Goal: Task Accomplishment & Management: Manage account settings

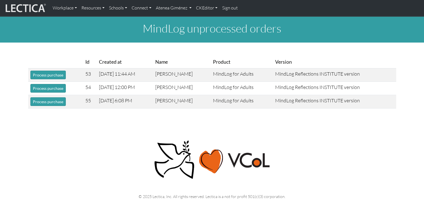
click at [174, 1] on nav "Workplace Assessments Why LectaTests? About LectaTests Leadership Leader develo…" at bounding box center [212, 8] width 424 height 16
click at [181, 10] on link "Atenea Giménez" at bounding box center [173, 8] width 40 height 12
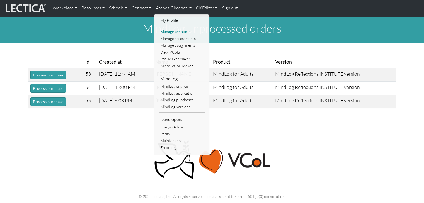
click at [178, 30] on link "Manage accounts" at bounding box center [182, 31] width 46 height 7
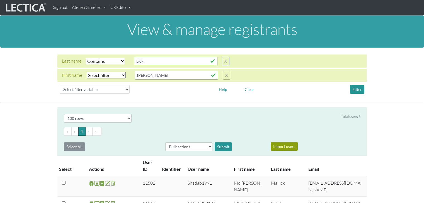
select select "icontains"
select select "100"
click at [226, 62] on button "X" at bounding box center [226, 61] width 8 height 9
type input "yuki"
select select
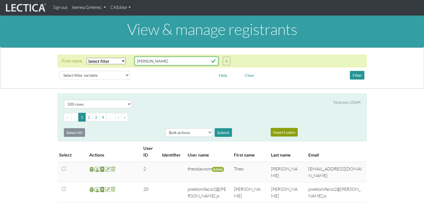
click at [147, 62] on input "yuki" at bounding box center [176, 61] width 84 height 9
type input "y"
type input "John"
click at [121, 61] on select "Select filter Equals Does not equal Contains Does not contain Starts with Ends …" at bounding box center [106, 61] width 39 height 6
select select "icontains"
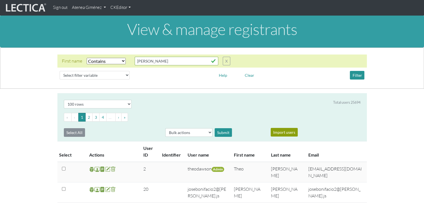
click at [87, 58] on select "Select filter Equals Does not equal Contains Does not contain Starts with Ends …" at bounding box center [106, 61] width 39 height 6
click at [352, 75] on button "Filter" at bounding box center [356, 75] width 14 height 9
click at [283, 157] on th "Last name" at bounding box center [285, 151] width 37 height 21
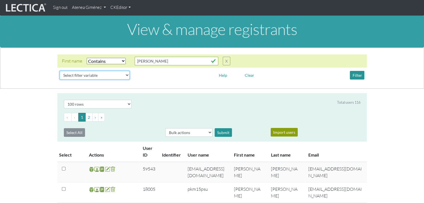
click at [111, 76] on select "Select filter variable User ID User name First name Last name Email Impersonate…" at bounding box center [95, 75] width 70 height 9
select select "last_name"
click at [60, 80] on select "Select filter variable User ID User name First name Last name Email Impersonate…" at bounding box center [95, 75] width 70 height 9
select select
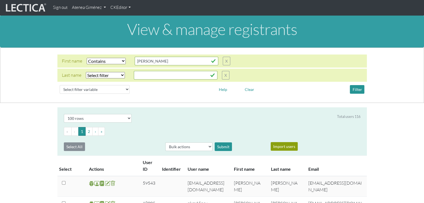
click at [100, 75] on select "Select filter Equals Does not equal Contains Does not contain Starts with Ends …" at bounding box center [105, 75] width 39 height 6
select select "icontains"
click at [86, 72] on select "Select filter Equals Does not equal Contains Does not contain Starts with Ends …" at bounding box center [105, 75] width 39 height 6
click at [145, 78] on input "text" at bounding box center [176, 75] width 84 height 9
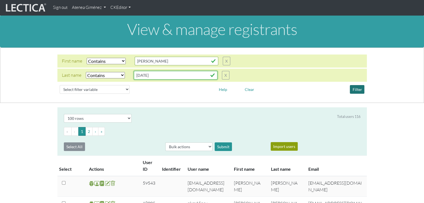
type input "zul"
click at [358, 86] on button "Filter" at bounding box center [356, 89] width 14 height 9
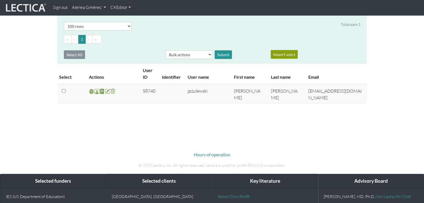
scroll to position [95, 0]
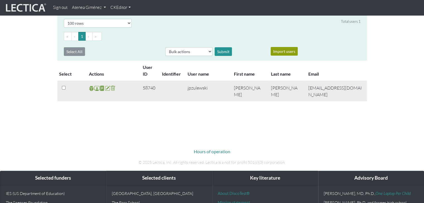
click at [96, 89] on span at bounding box center [96, 88] width 5 height 6
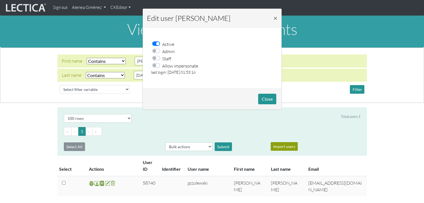
click at [162, 66] on label "Allow impersonate" at bounding box center [180, 65] width 36 height 7
click at [155, 66] on input "Allow impersonate" at bounding box center [157, 65] width 4 height 6
checkbox input "true"
click at [273, 98] on button "Close" at bounding box center [267, 99] width 18 height 11
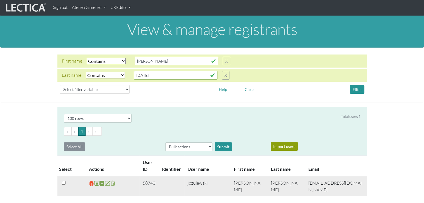
click at [91, 183] on span at bounding box center [91, 183] width 5 height 6
